Goal: Task Accomplishment & Management: Manage account settings

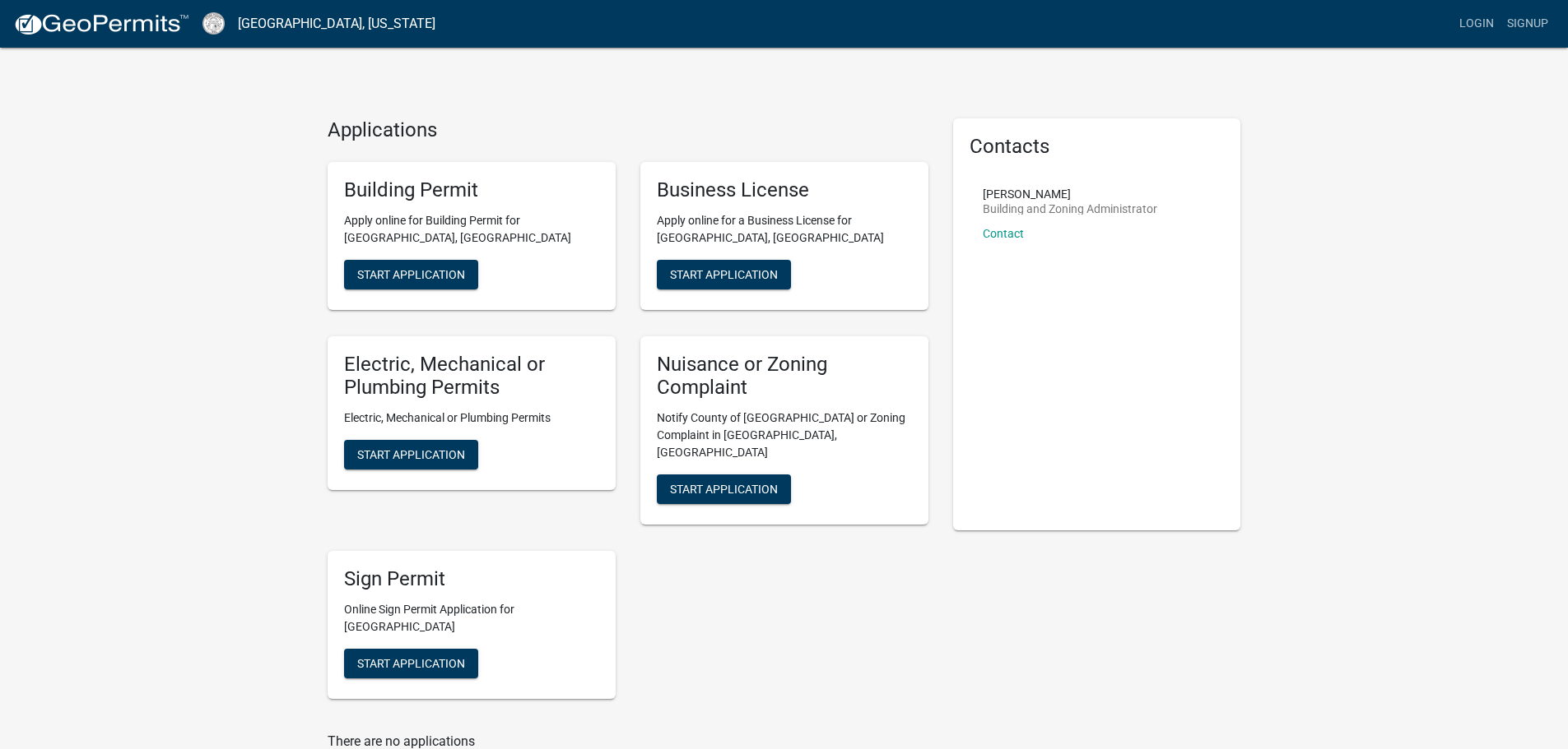
click at [1476, 7] on nav "[GEOGRAPHIC_DATA], [US_STATE] more_horiz Login Signup" at bounding box center [784, 24] width 1568 height 48
click at [1476, 19] on link "Login" at bounding box center [1477, 24] width 48 height 32
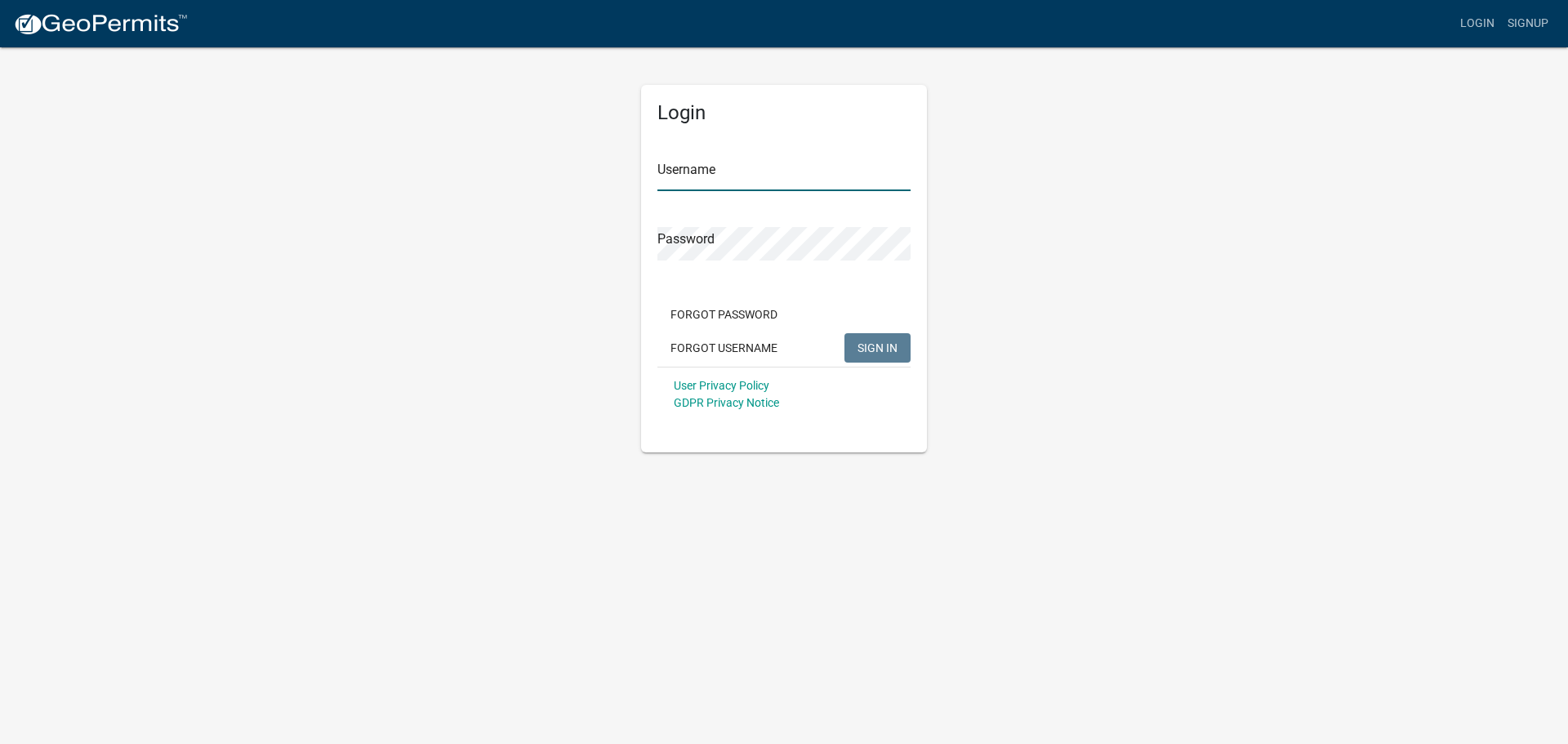
type input "RayandSonhvac"
click at [879, 334] on button "SIGN IN" at bounding box center [878, 348] width 66 height 30
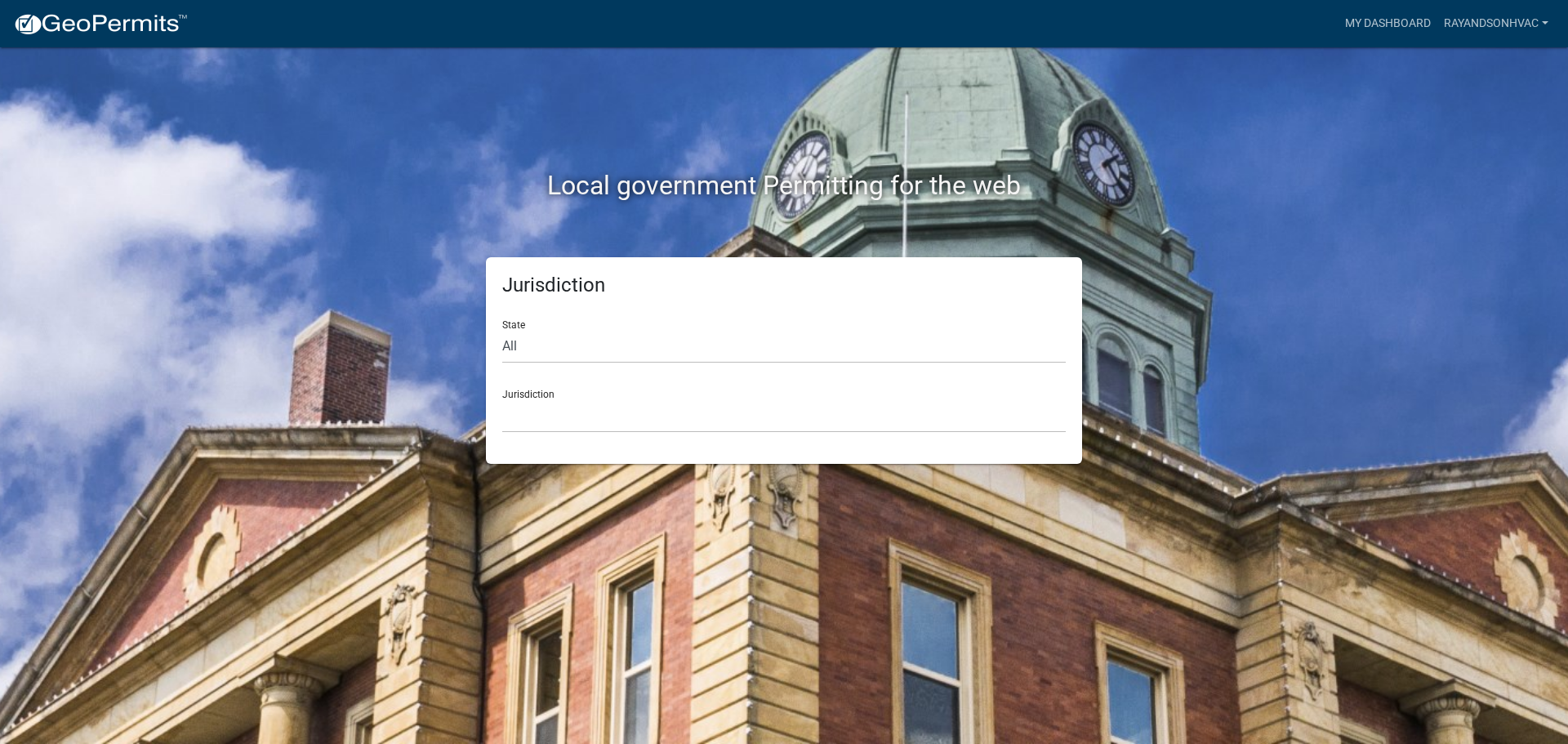
click at [516, 327] on div "State All [US_STATE] [US_STATE] [US_STATE] [US_STATE] [US_STATE] [US_STATE] [US…" at bounding box center [784, 335] width 564 height 57
click at [520, 338] on select "All [US_STATE] [US_STATE] [US_STATE] [US_STATE] [US_STATE] [US_STATE] [US_STATE…" at bounding box center [784, 347] width 564 height 34
select select "[US_STATE]"
click at [503, 330] on select "All [US_STATE] [US_STATE] [US_STATE] [US_STATE] [US_STATE] [US_STATE] [US_STATE…" at bounding box center [784, 347] width 564 height 34
click at [562, 413] on select "[GEOGRAPHIC_DATA], [US_STATE][PERSON_NAME][GEOGRAPHIC_DATA], [US_STATE][PERSON_…" at bounding box center [784, 416] width 564 height 34
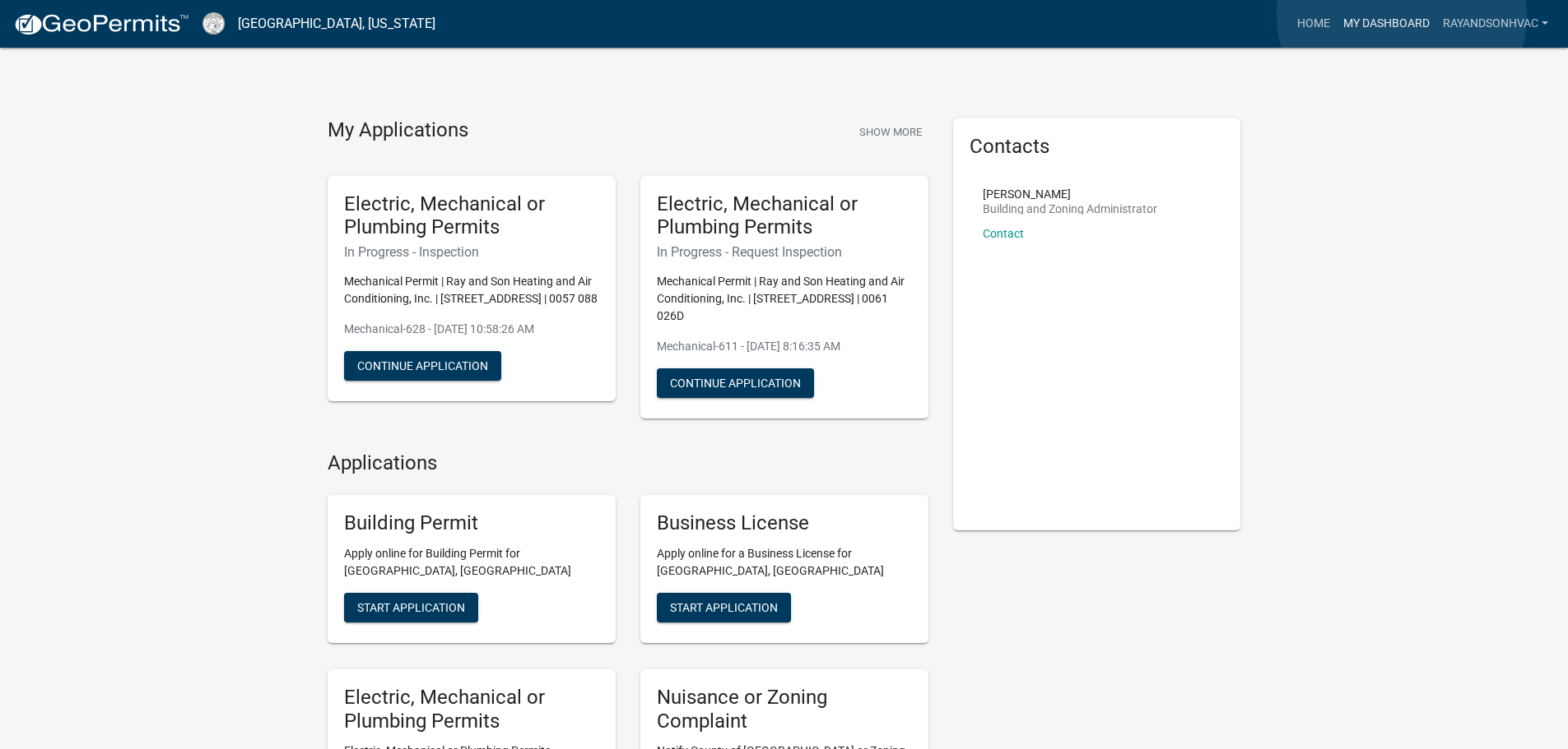
click at [1402, 14] on link "My Dashboard" at bounding box center [1386, 24] width 100 height 32
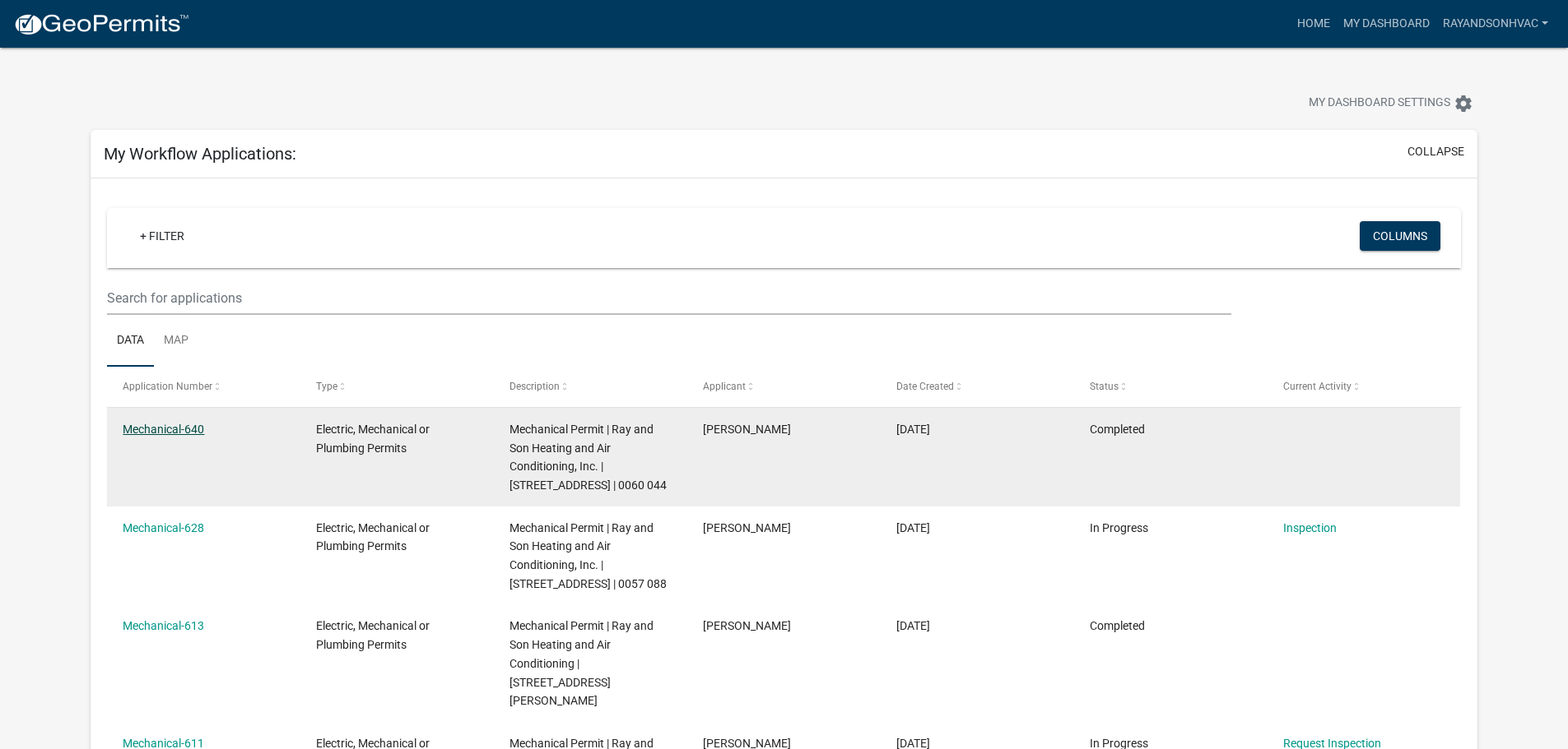
click at [161, 423] on link "Mechanical-640" at bounding box center [164, 429] width 82 height 13
click at [134, 428] on link "Mechanical-640" at bounding box center [164, 429] width 82 height 13
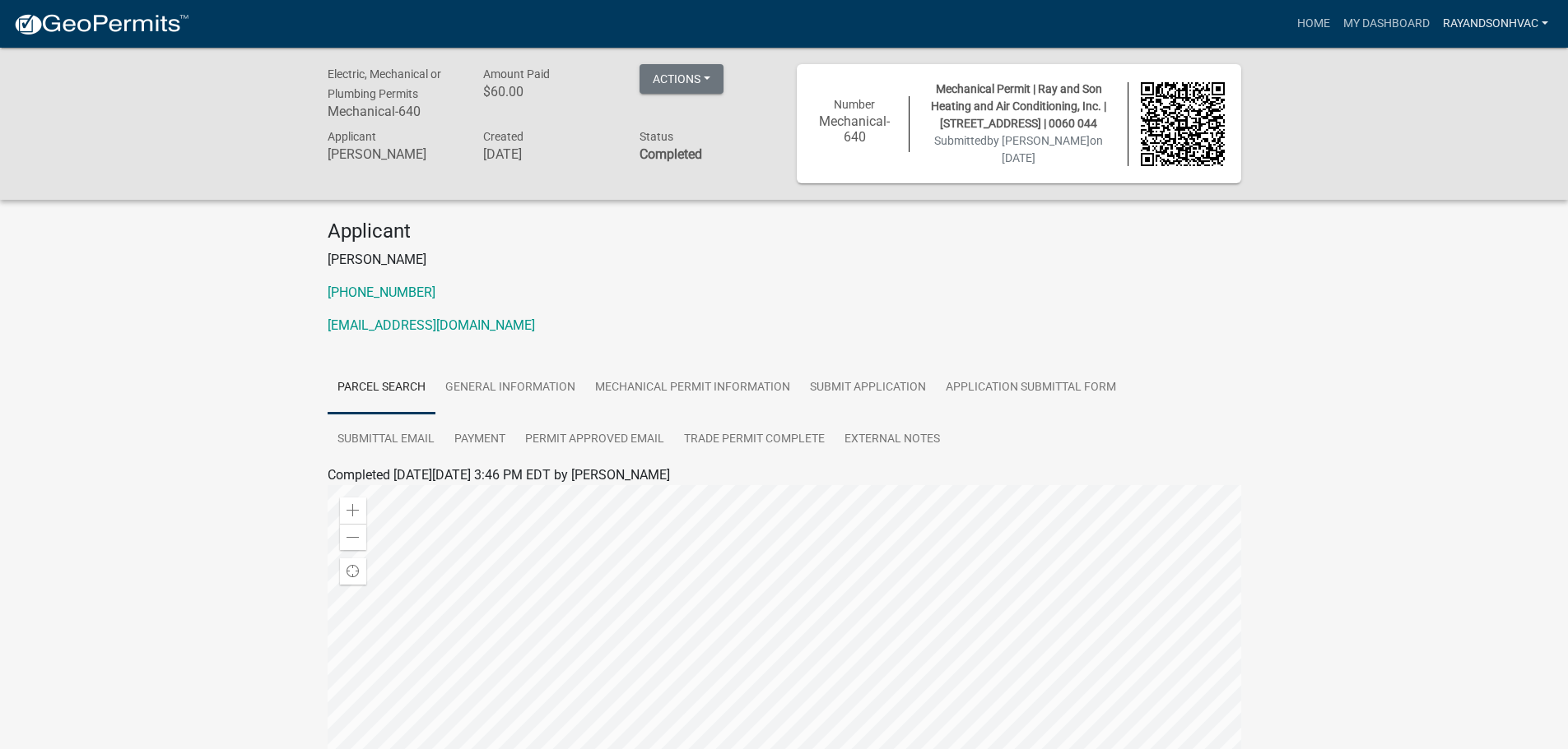
click at [1519, 27] on link "RayandSonhvac" at bounding box center [1495, 24] width 119 height 32
click at [1498, 118] on link "Logout" at bounding box center [1489, 121] width 131 height 39
